Goal: Download file/media

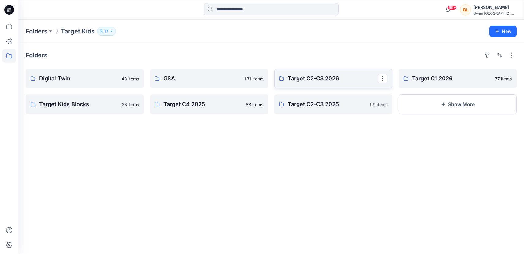
click at [308, 80] on p "Target C2-C3 2026" at bounding box center [333, 78] width 90 height 9
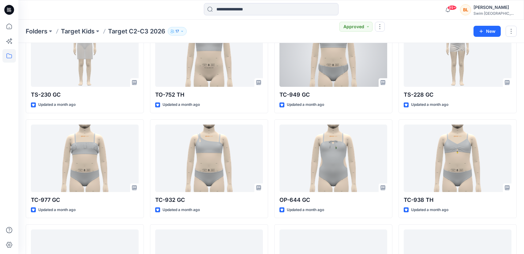
scroll to position [688, 0]
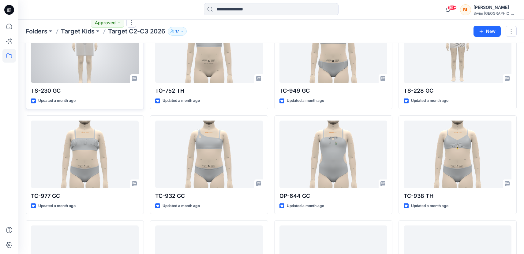
click at [108, 70] on div at bounding box center [85, 48] width 108 height 67
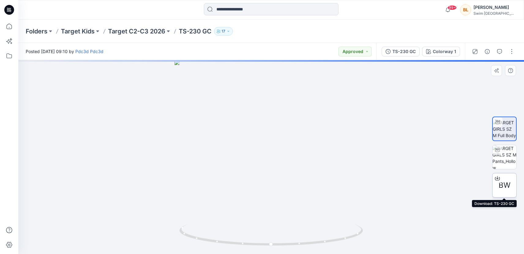
click at [500, 182] on div at bounding box center [498, 178] width 10 height 10
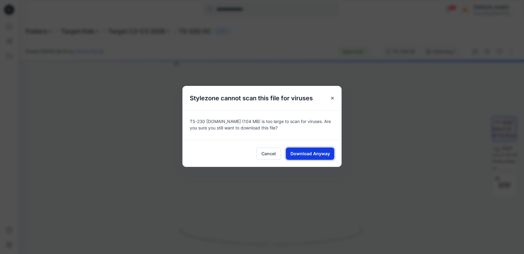
click at [304, 152] on span "Download Anyway" at bounding box center [311, 153] width 40 height 6
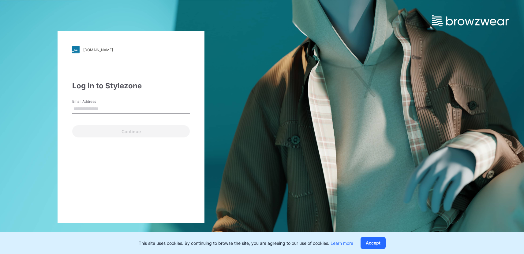
type input "**********"
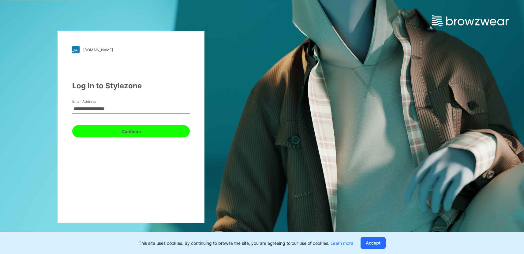
click at [121, 134] on button "Continue" at bounding box center [131, 131] width 118 height 12
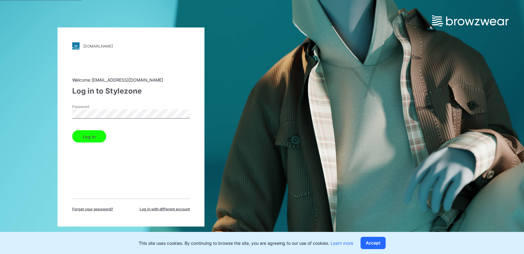
click at [97, 134] on button "Log in" at bounding box center [89, 136] width 34 height 12
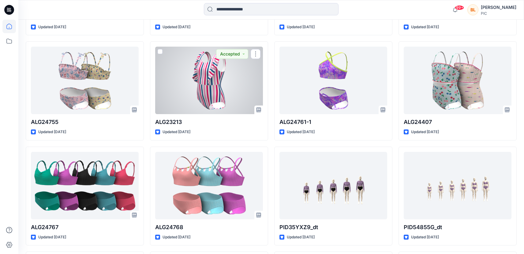
scroll to position [497, 0]
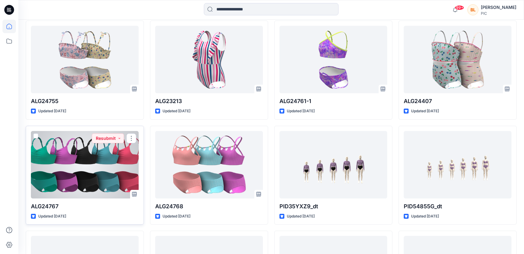
click at [94, 174] on div at bounding box center [85, 164] width 108 height 67
